Goal: Information Seeking & Learning: Learn about a topic

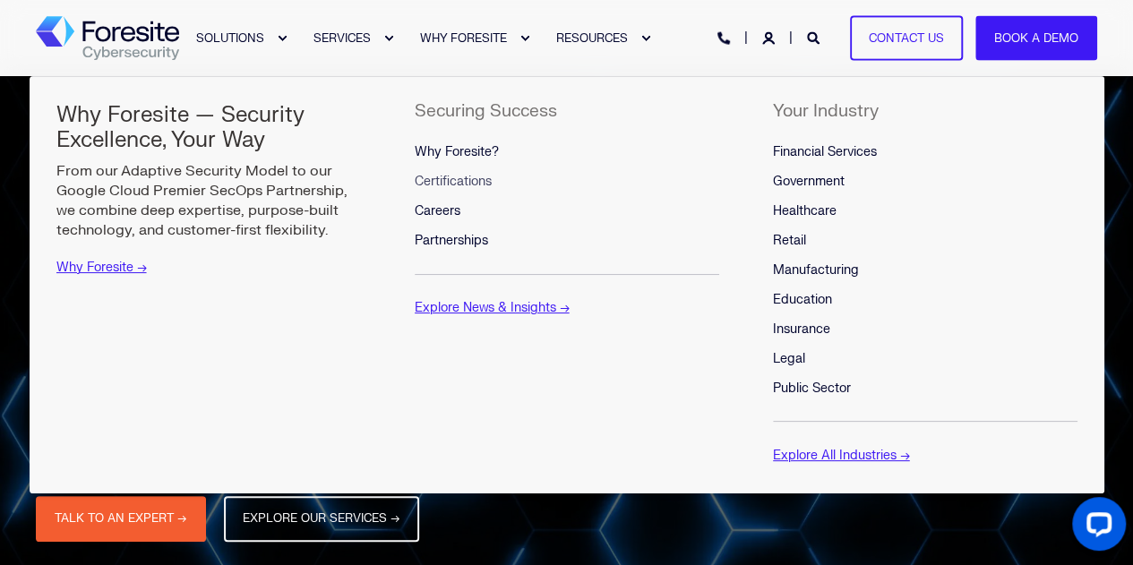
click at [468, 182] on span "Certifications" at bounding box center [453, 181] width 77 height 15
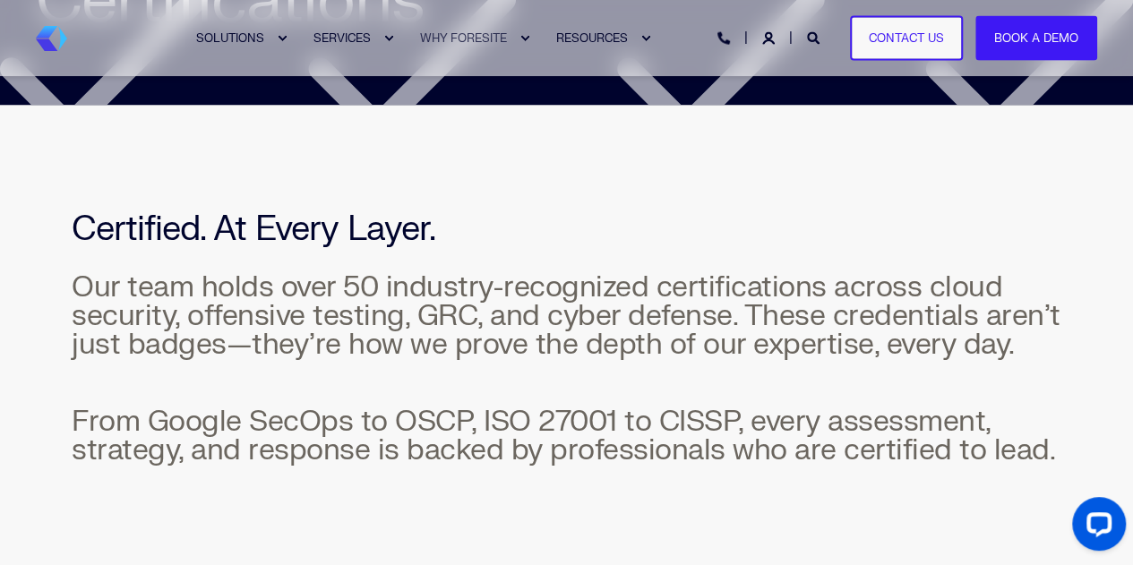
scroll to position [364, 0]
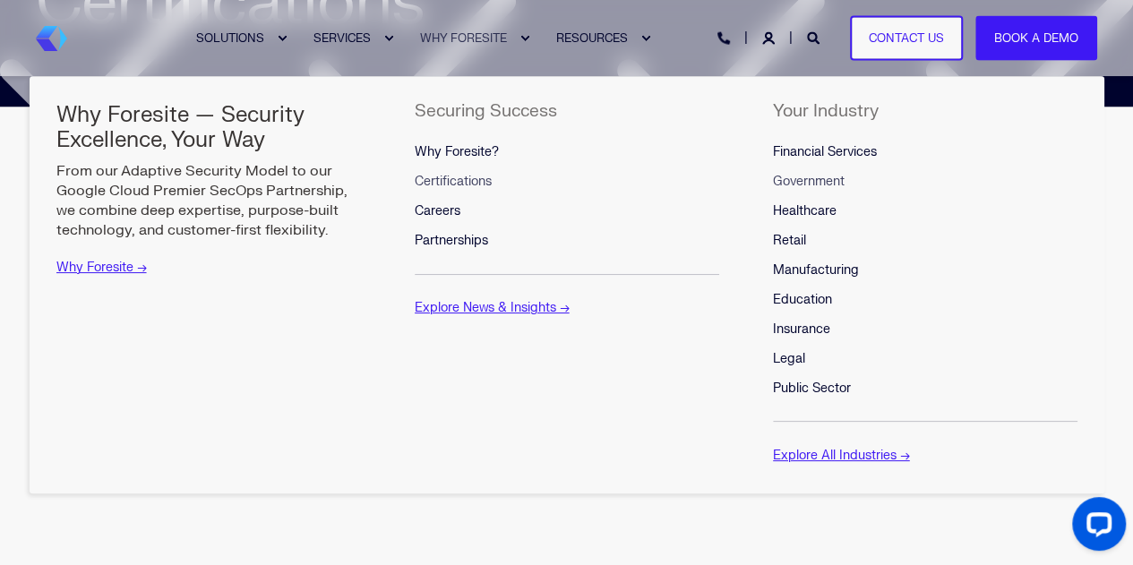
click at [800, 180] on span "Government" at bounding box center [809, 181] width 72 height 15
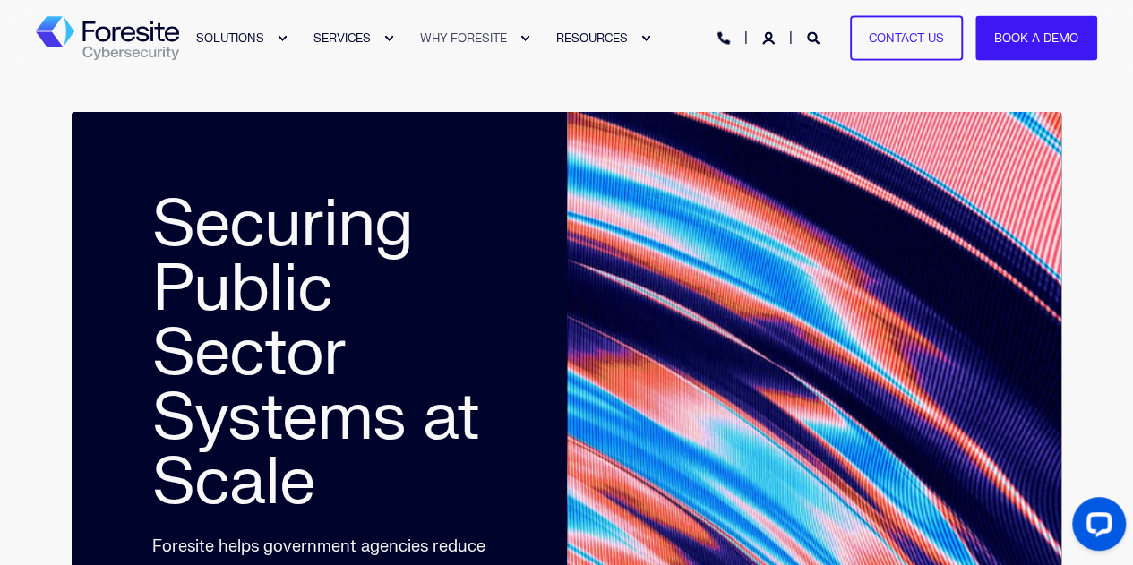
click at [143, 49] on img "Back to Home" at bounding box center [107, 38] width 143 height 45
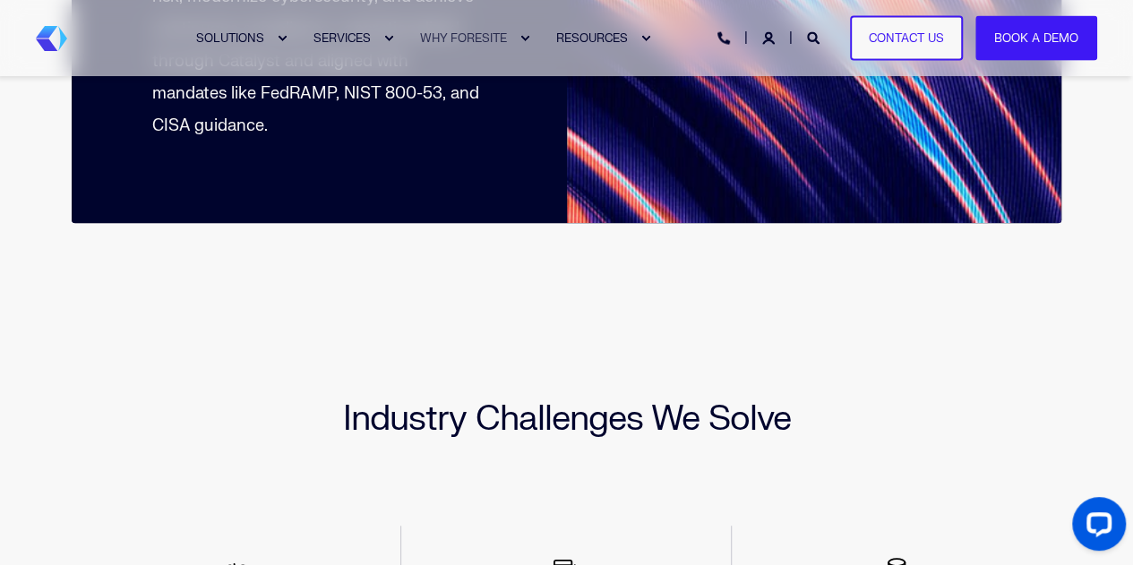
scroll to position [585, 0]
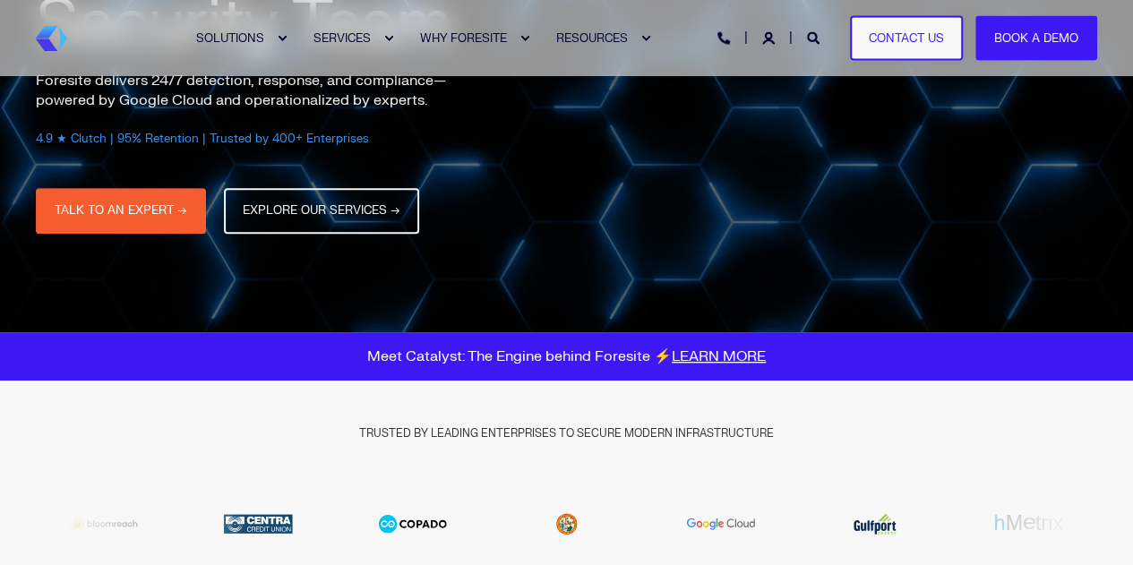
click at [150, 142] on span "4.9 ★ Clutch | 95% Retention | Trusted by 400+ Enterprises" at bounding box center [202, 139] width 333 height 14
copy span "Retention"
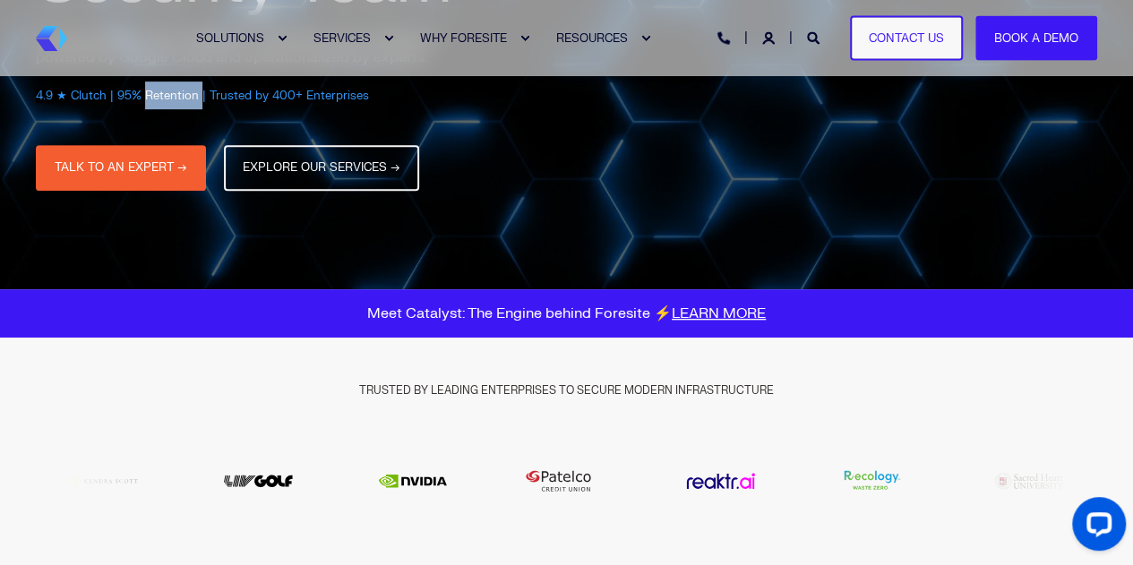
scroll to position [350, 0]
